Goal: Information Seeking & Learning: Learn about a topic

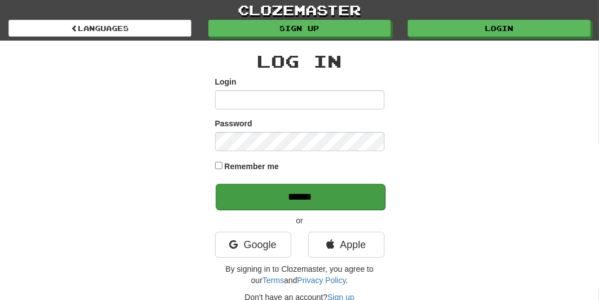
type input "**********"
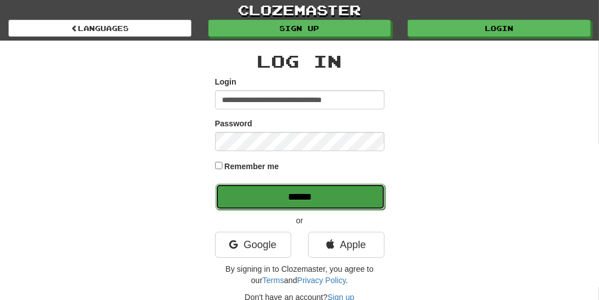
click at [261, 200] on input "******" at bounding box center [300, 197] width 169 height 26
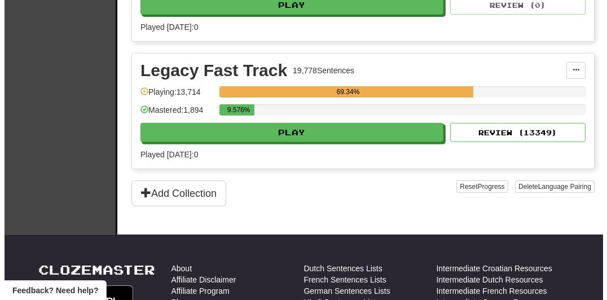
scroll to position [475, 0]
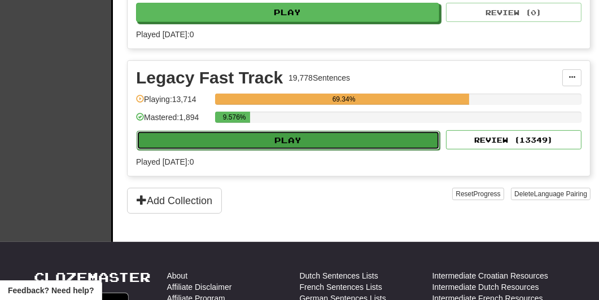
click at [369, 139] on button "Play" at bounding box center [288, 140] width 303 height 19
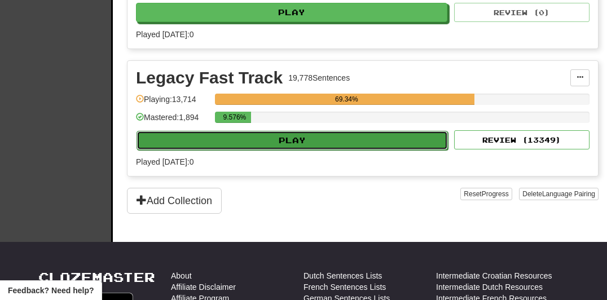
select select "**"
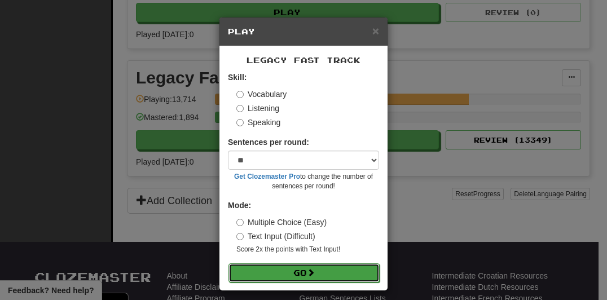
click at [261, 270] on button "Go" at bounding box center [304, 273] width 151 height 19
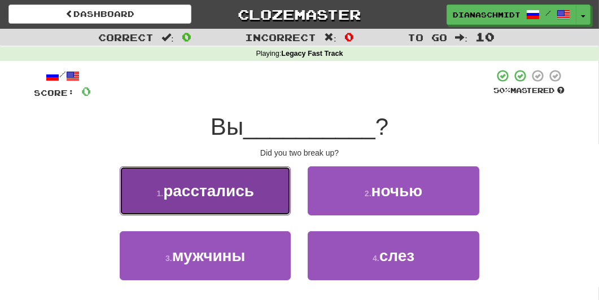
click at [256, 200] on button "1 . расстались" at bounding box center [205, 191] width 171 height 49
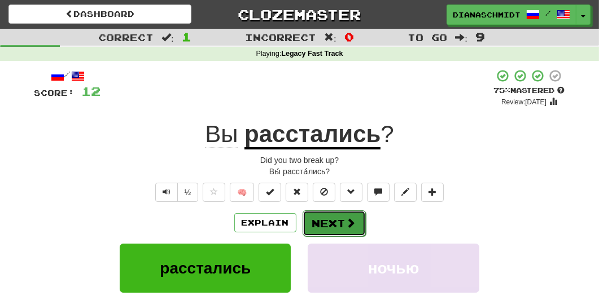
click at [317, 215] on button "Next" at bounding box center [334, 224] width 63 height 26
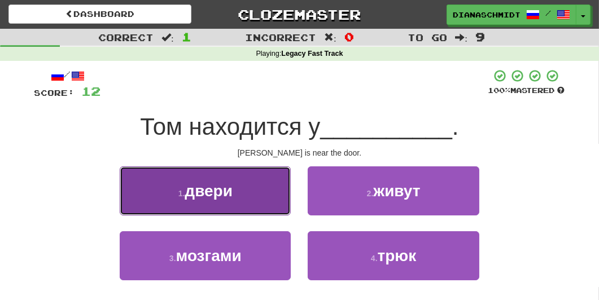
click at [232, 193] on span "двери" at bounding box center [209, 191] width 48 height 18
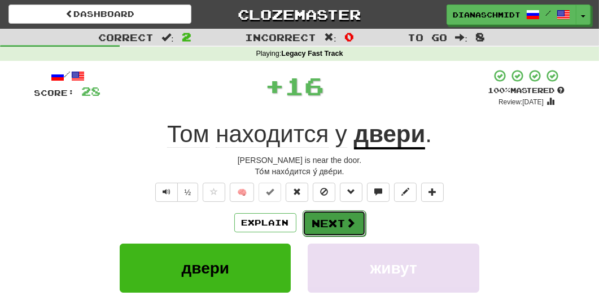
click at [335, 221] on button "Next" at bounding box center [334, 224] width 63 height 26
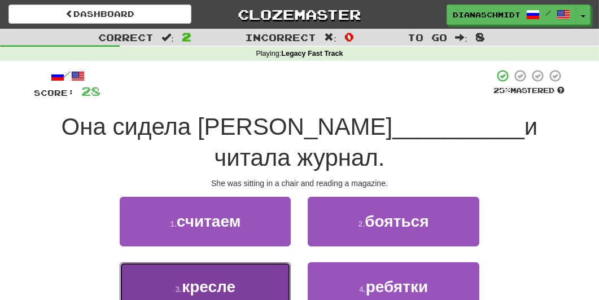
click at [274, 263] on button "3 . кресле" at bounding box center [205, 287] width 171 height 49
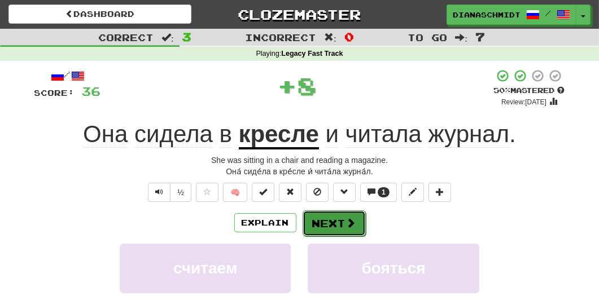
click at [348, 216] on button "Next" at bounding box center [334, 224] width 63 height 26
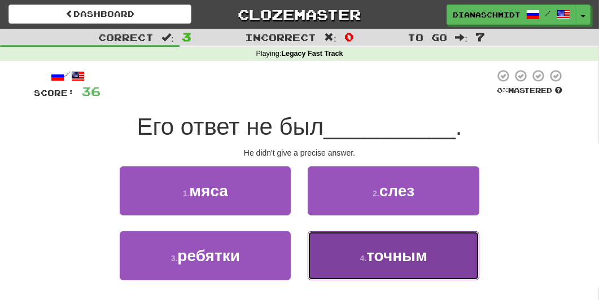
click at [364, 248] on button "4 . точным" at bounding box center [393, 255] width 171 height 49
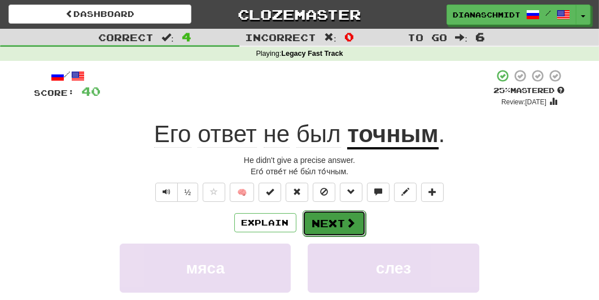
click at [351, 220] on span at bounding box center [351, 223] width 10 height 10
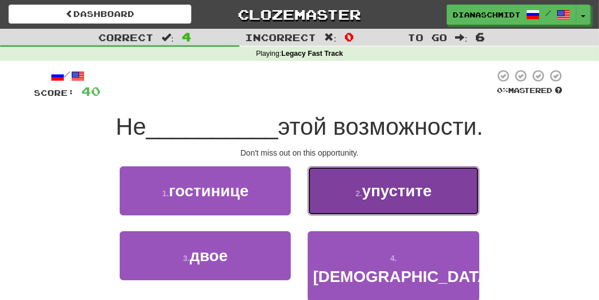
click at [348, 209] on button "2 . упустите" at bounding box center [393, 191] width 171 height 49
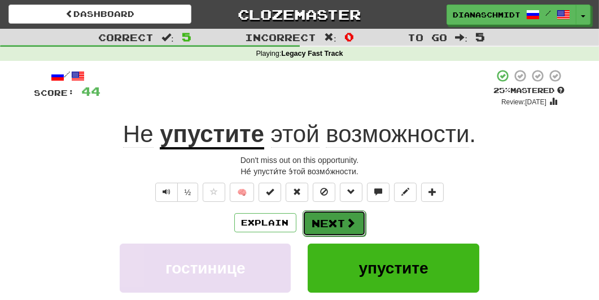
click at [347, 223] on span at bounding box center [351, 223] width 10 height 10
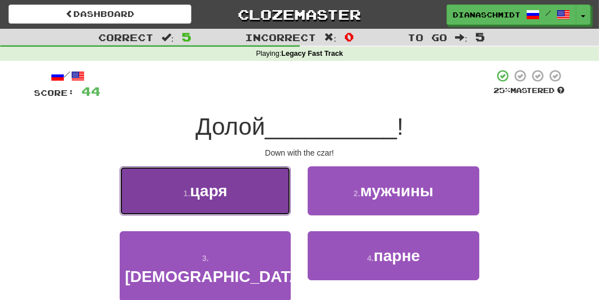
click at [264, 193] on button "1 . царя" at bounding box center [205, 191] width 171 height 49
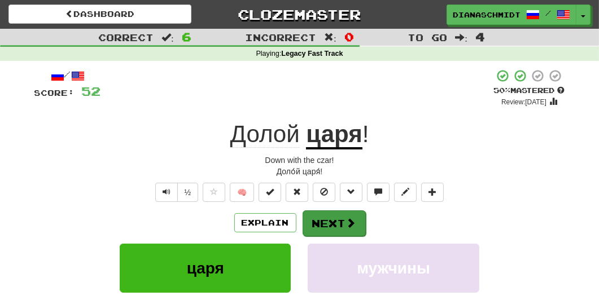
click at [349, 227] on span at bounding box center [351, 223] width 10 height 10
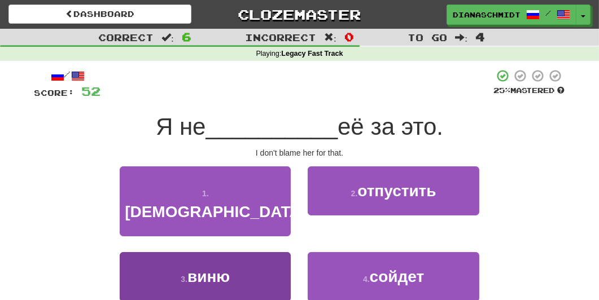
click at [253, 256] on button "3 . виню" at bounding box center [205, 276] width 171 height 49
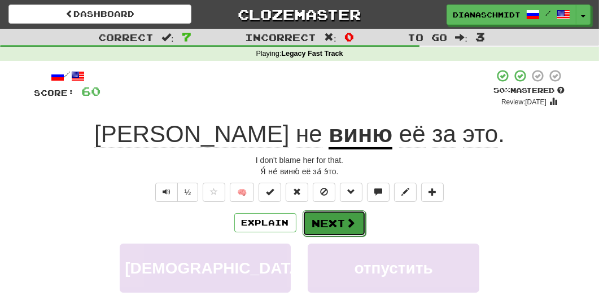
click at [348, 224] on span at bounding box center [351, 223] width 10 height 10
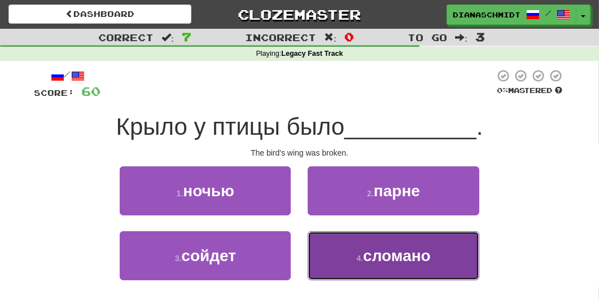
click at [419, 264] on span "сломано" at bounding box center [397, 256] width 68 height 18
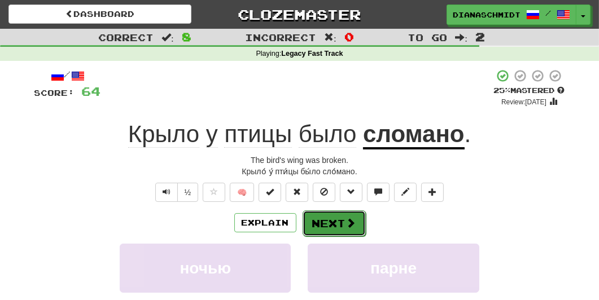
click at [347, 222] on span at bounding box center [351, 223] width 10 height 10
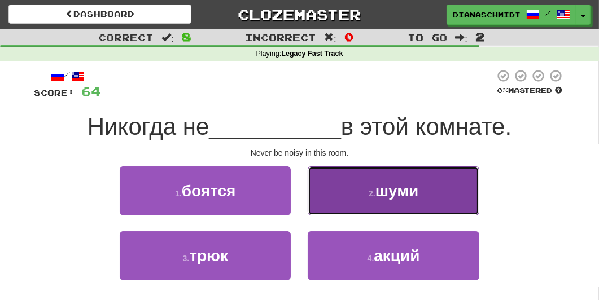
click at [351, 200] on button "2 . шуми" at bounding box center [393, 191] width 171 height 49
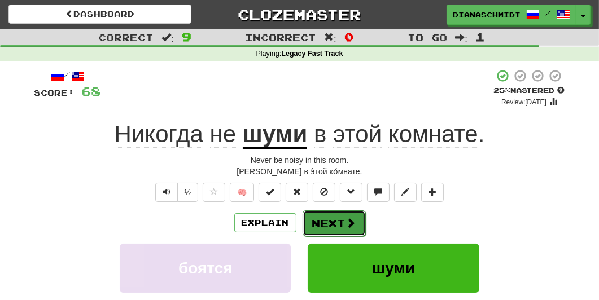
click at [316, 222] on button "Next" at bounding box center [334, 224] width 63 height 26
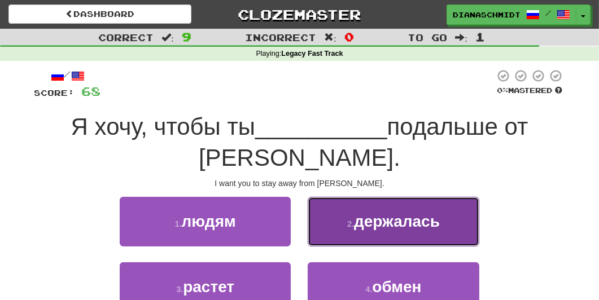
click at [344, 210] on button "2 . держалась" at bounding box center [393, 221] width 171 height 49
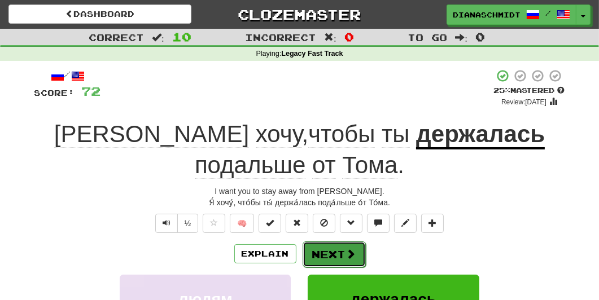
click at [335, 247] on button "Next" at bounding box center [334, 255] width 63 height 26
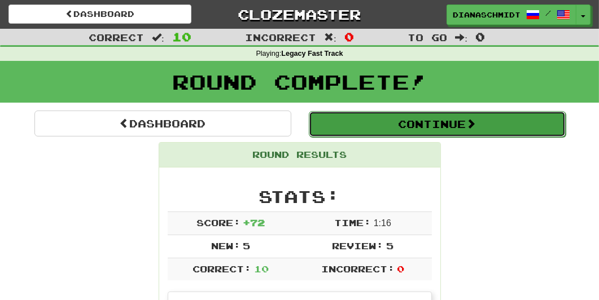
click at [365, 128] on button "Continue" at bounding box center [437, 124] width 257 height 26
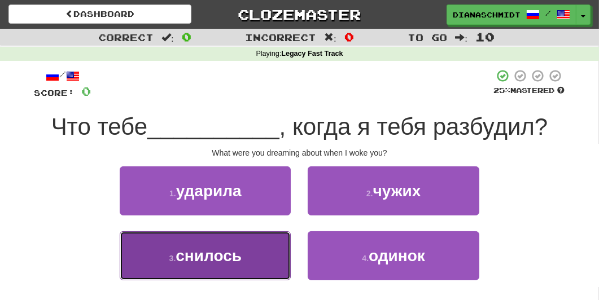
click at [246, 257] on button "3 . снилось" at bounding box center [205, 255] width 171 height 49
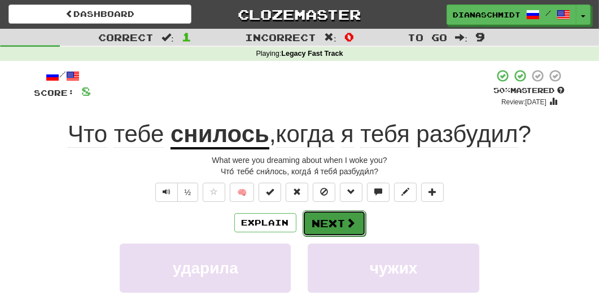
click at [328, 223] on button "Next" at bounding box center [334, 224] width 63 height 26
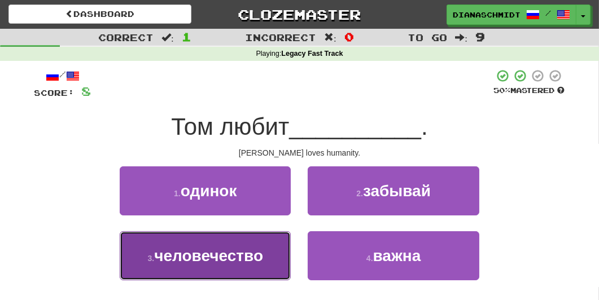
click at [281, 261] on button "3 . человечество" at bounding box center [205, 255] width 171 height 49
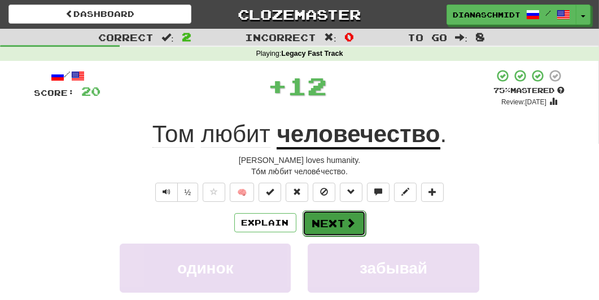
click at [342, 217] on button "Next" at bounding box center [334, 224] width 63 height 26
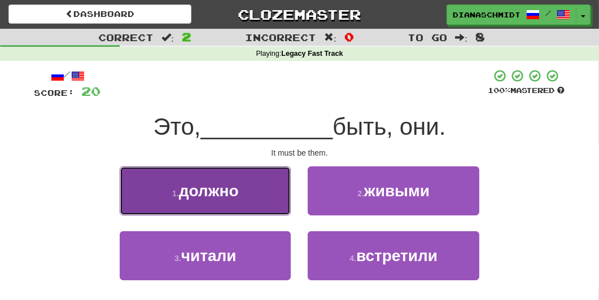
click at [277, 212] on button "1 . должно" at bounding box center [205, 191] width 171 height 49
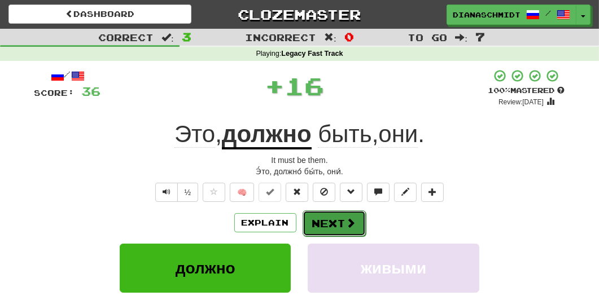
click at [330, 229] on button "Next" at bounding box center [334, 224] width 63 height 26
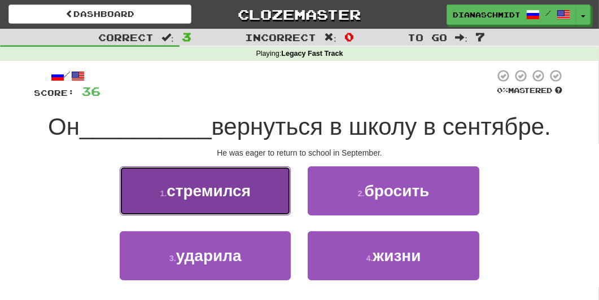
click at [223, 200] on button "1 . стремился" at bounding box center [205, 191] width 171 height 49
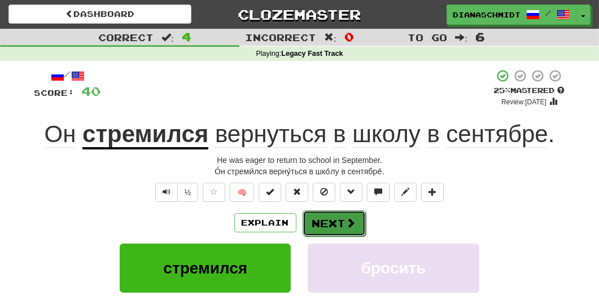
click at [323, 217] on button "Next" at bounding box center [334, 224] width 63 height 26
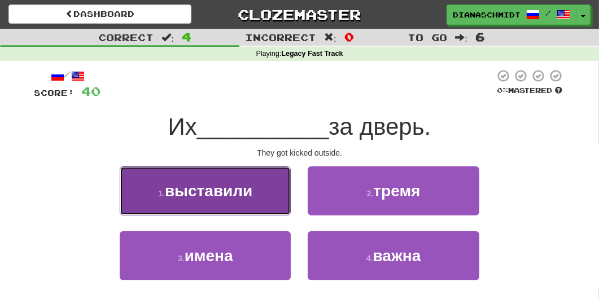
click at [235, 204] on button "1 . выставили" at bounding box center [205, 191] width 171 height 49
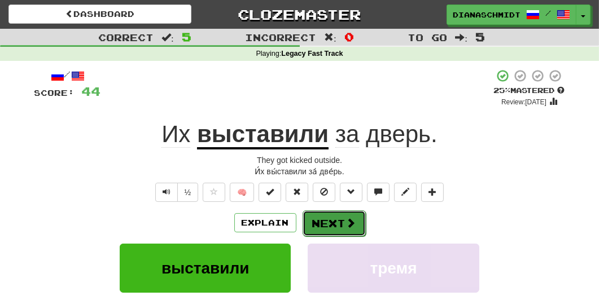
click at [324, 222] on button "Next" at bounding box center [334, 224] width 63 height 26
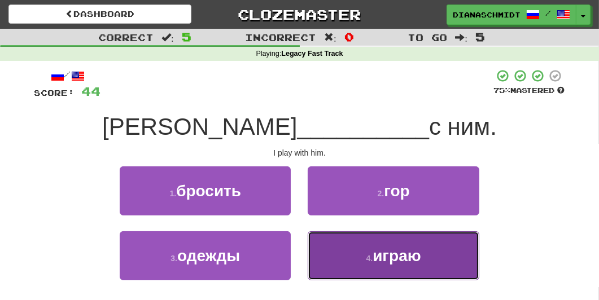
click at [342, 274] on button "4 . играю" at bounding box center [393, 255] width 171 height 49
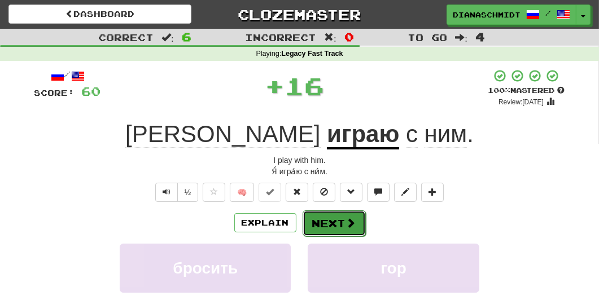
click at [331, 225] on button "Next" at bounding box center [334, 224] width 63 height 26
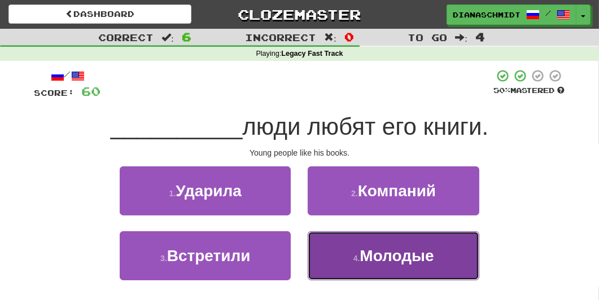
click at [358, 264] on button "4 . Молодые" at bounding box center [393, 255] width 171 height 49
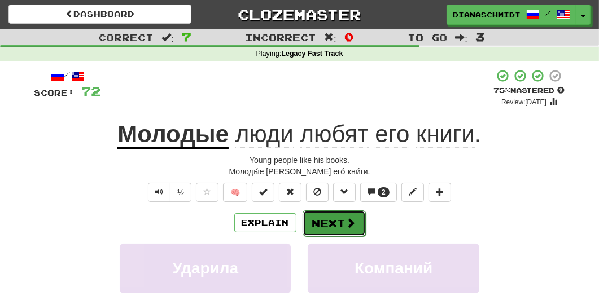
click at [336, 224] on button "Next" at bounding box center [334, 224] width 63 height 26
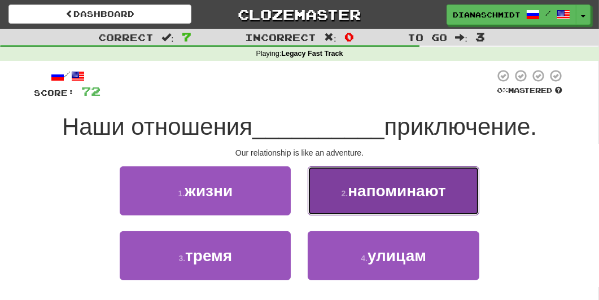
click at [342, 197] on small "2 ." at bounding box center [345, 193] width 7 height 9
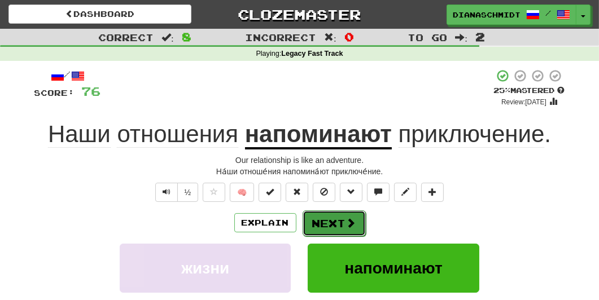
click at [336, 232] on button "Next" at bounding box center [334, 224] width 63 height 26
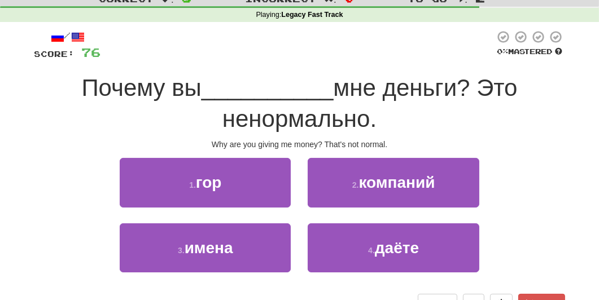
scroll to position [41, 0]
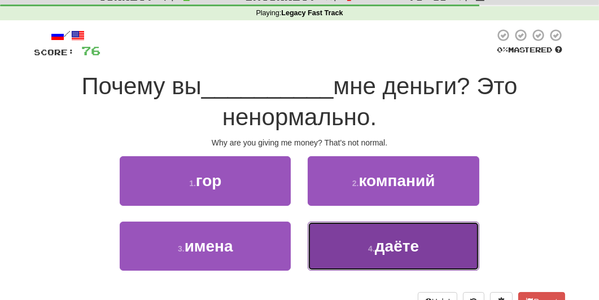
click at [383, 248] on span "даёте" at bounding box center [397, 247] width 44 height 18
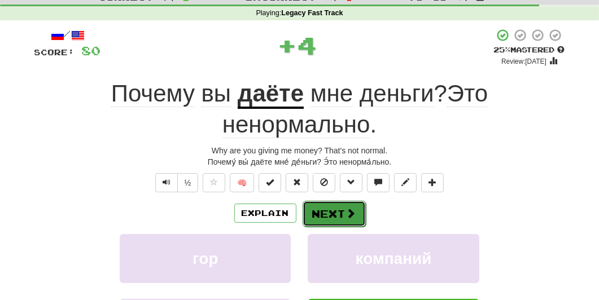
click at [354, 204] on button "Next" at bounding box center [334, 214] width 63 height 26
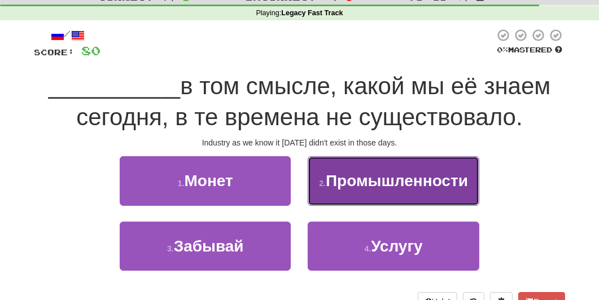
click at [356, 183] on span "Промышленности" at bounding box center [397, 181] width 142 height 18
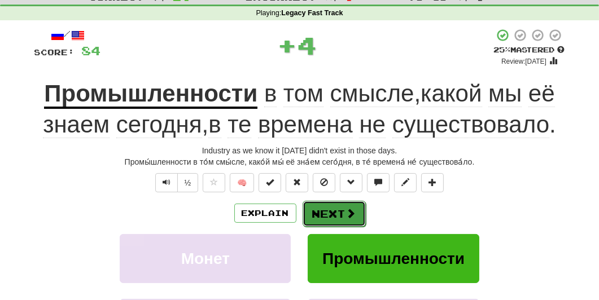
click at [326, 215] on button "Next" at bounding box center [334, 214] width 63 height 26
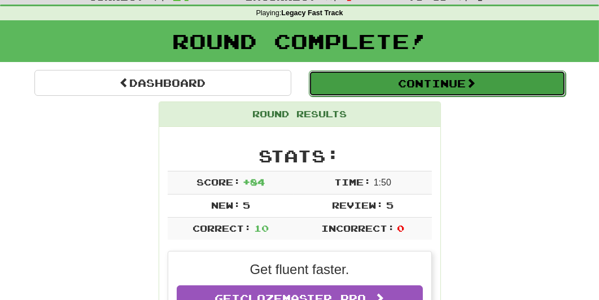
click at [368, 85] on button "Continue" at bounding box center [437, 84] width 257 height 26
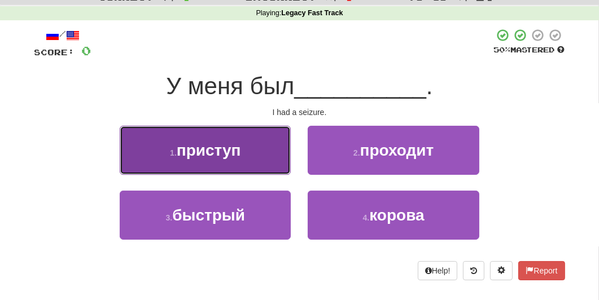
click at [256, 163] on button "1 . приступ" at bounding box center [205, 150] width 171 height 49
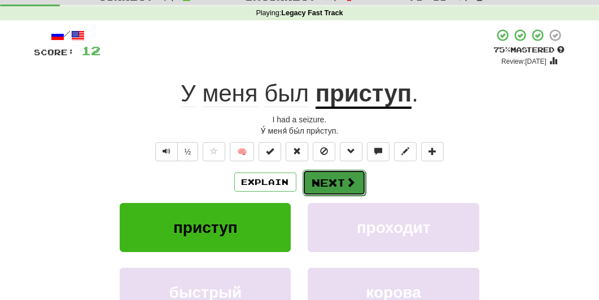
click at [321, 180] on button "Next" at bounding box center [334, 183] width 63 height 26
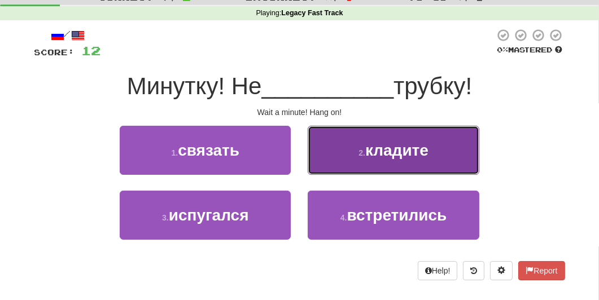
click at [321, 162] on button "2 . кладите" at bounding box center [393, 150] width 171 height 49
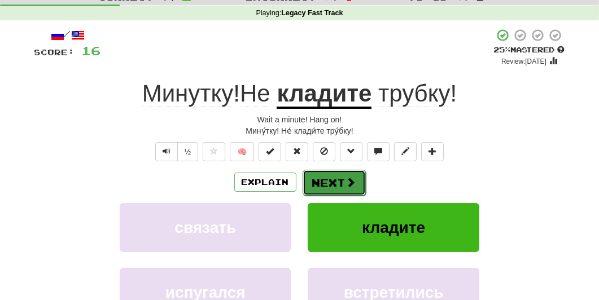
click at [331, 178] on button "Next" at bounding box center [334, 183] width 63 height 26
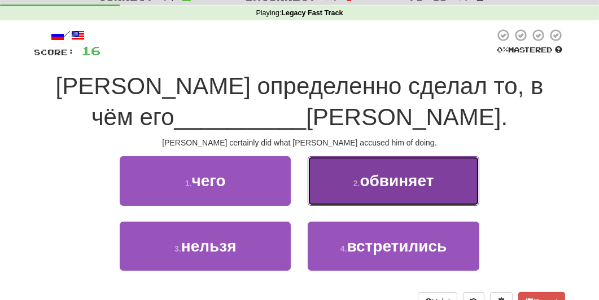
click at [353, 180] on small "2 ." at bounding box center [356, 183] width 7 height 9
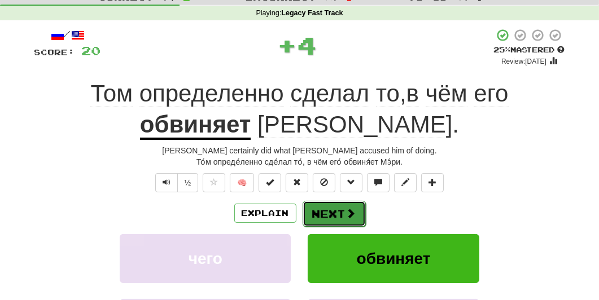
click at [325, 214] on button "Next" at bounding box center [334, 214] width 63 height 26
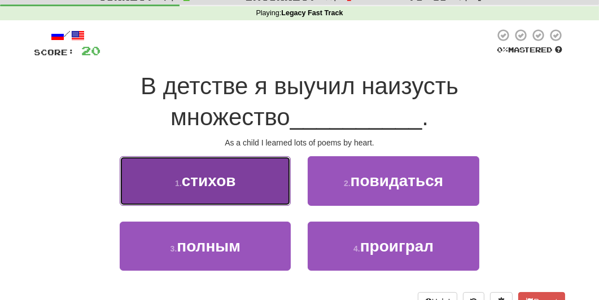
click at [218, 198] on button "1 . стихов" at bounding box center [205, 180] width 171 height 49
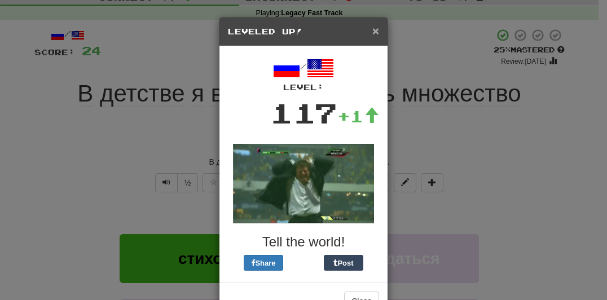
click at [373, 34] on span "×" at bounding box center [376, 30] width 7 height 13
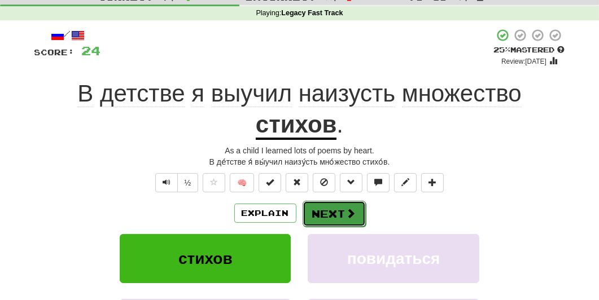
click at [330, 206] on button "Next" at bounding box center [334, 214] width 63 height 26
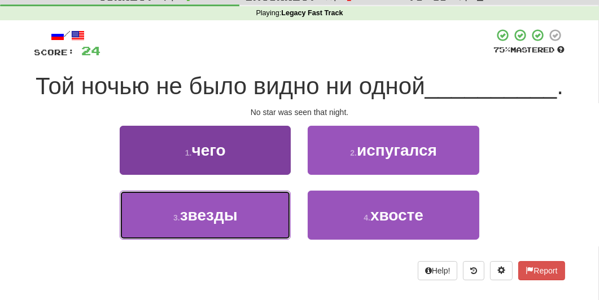
click at [191, 224] on span "звезды" at bounding box center [209, 216] width 58 height 18
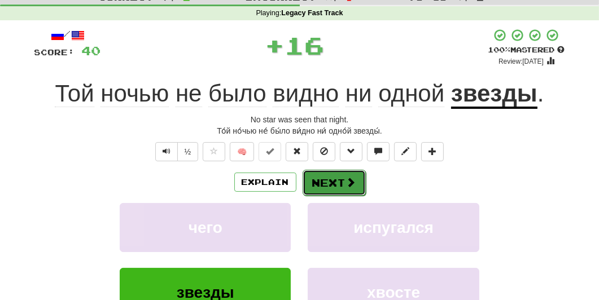
click at [317, 188] on button "Next" at bounding box center [334, 183] width 63 height 26
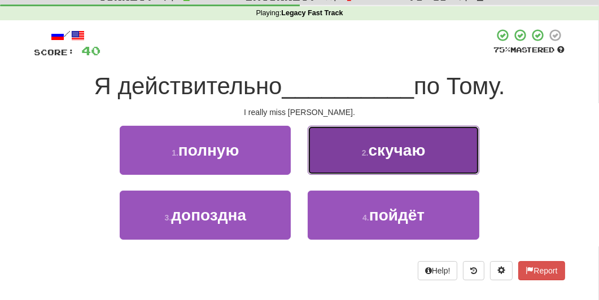
click at [349, 166] on button "2 . скучаю" at bounding box center [393, 150] width 171 height 49
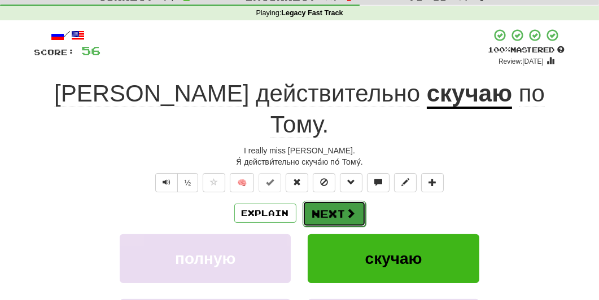
click at [319, 201] on button "Next" at bounding box center [334, 214] width 63 height 26
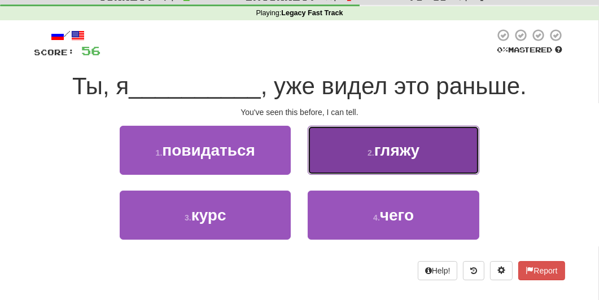
click at [333, 159] on button "2 . гляжу" at bounding box center [393, 150] width 171 height 49
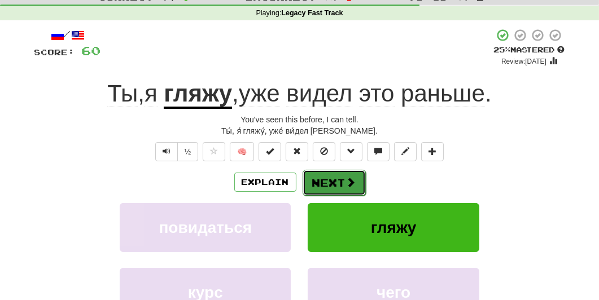
click at [336, 180] on button "Next" at bounding box center [334, 183] width 63 height 26
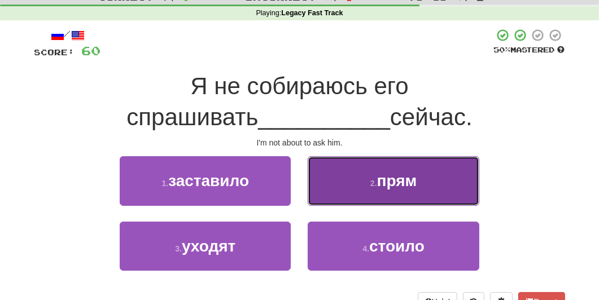
click at [410, 193] on button "2 . прям" at bounding box center [393, 180] width 171 height 49
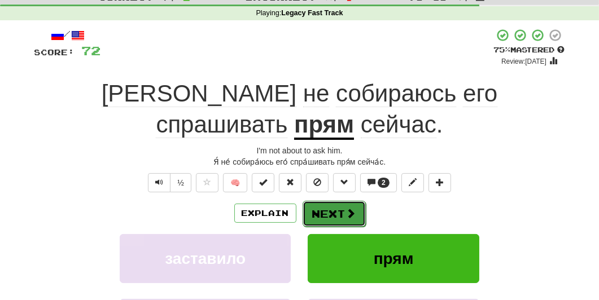
click at [326, 201] on button "Next" at bounding box center [334, 214] width 63 height 26
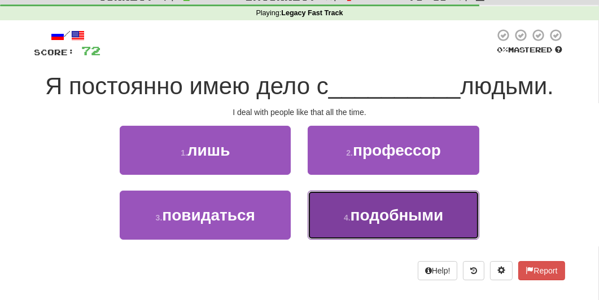
click at [348, 214] on small "4 ." at bounding box center [347, 217] width 7 height 9
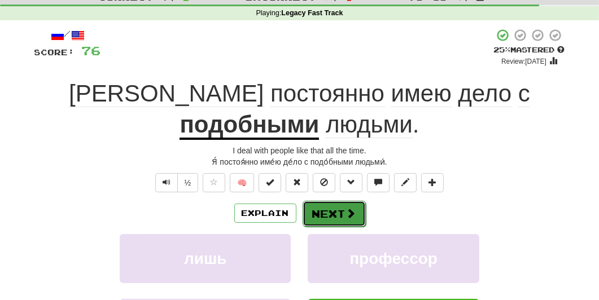
click at [324, 201] on button "Next" at bounding box center [334, 214] width 63 height 26
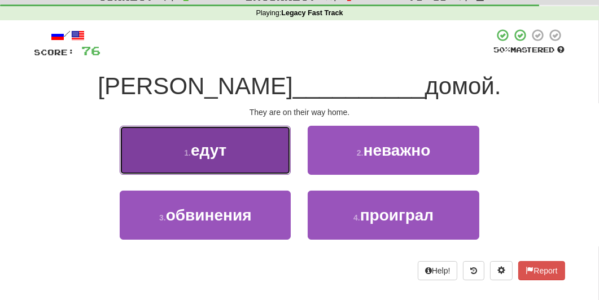
click at [217, 163] on button "1 . едут" at bounding box center [205, 150] width 171 height 49
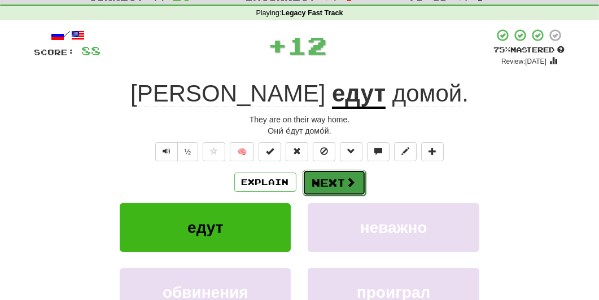
click at [349, 177] on span at bounding box center [351, 182] width 10 height 10
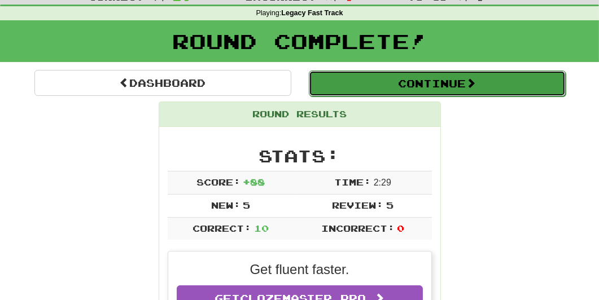
click at [396, 75] on button "Continue" at bounding box center [437, 84] width 257 height 26
